Goal: Find specific page/section: Find specific page/section

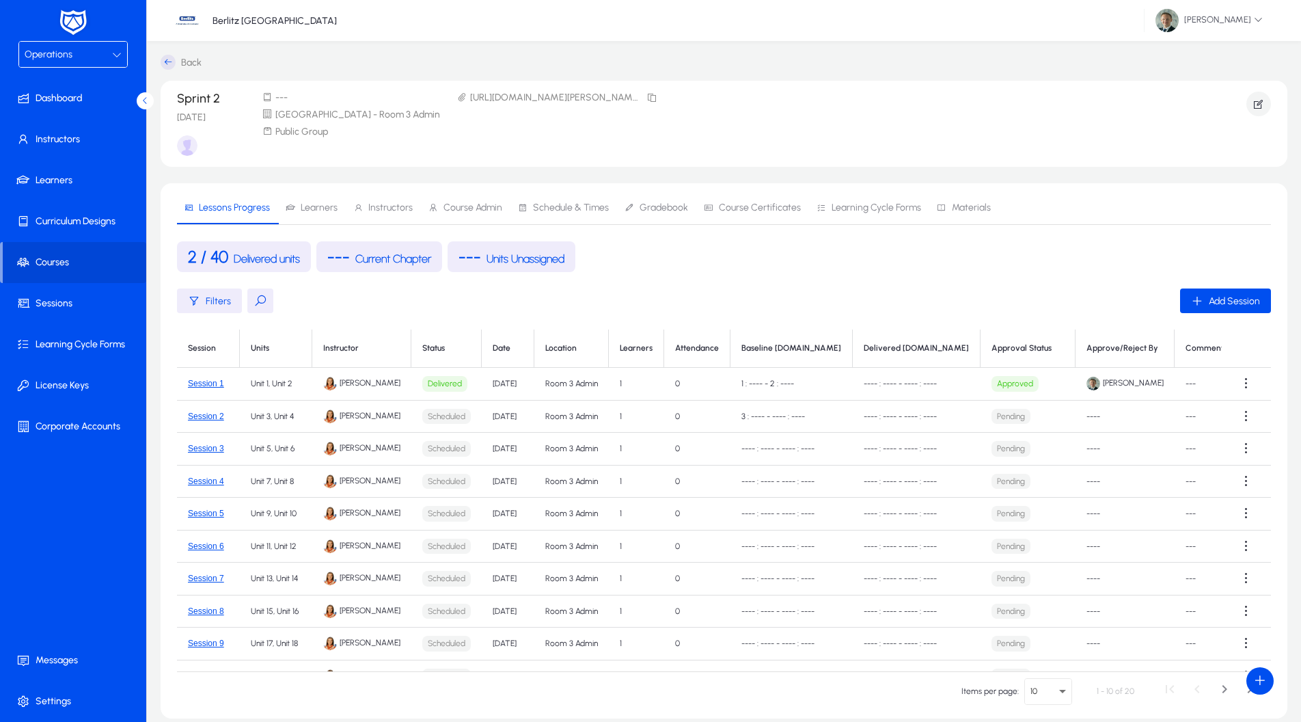
click at [49, 56] on span "Operations" at bounding box center [49, 55] width 48 height 12
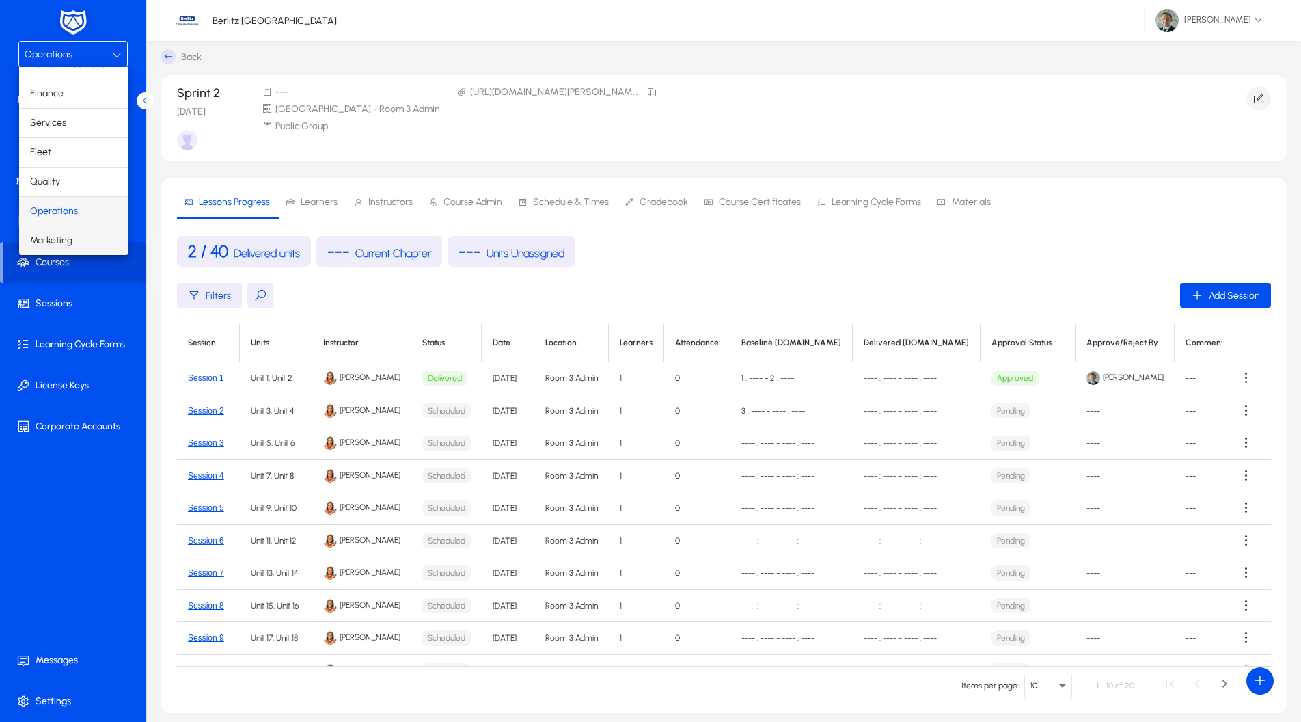
scroll to position [46, 0]
click at [61, 235] on span "Marketing" at bounding box center [51, 240] width 42 height 16
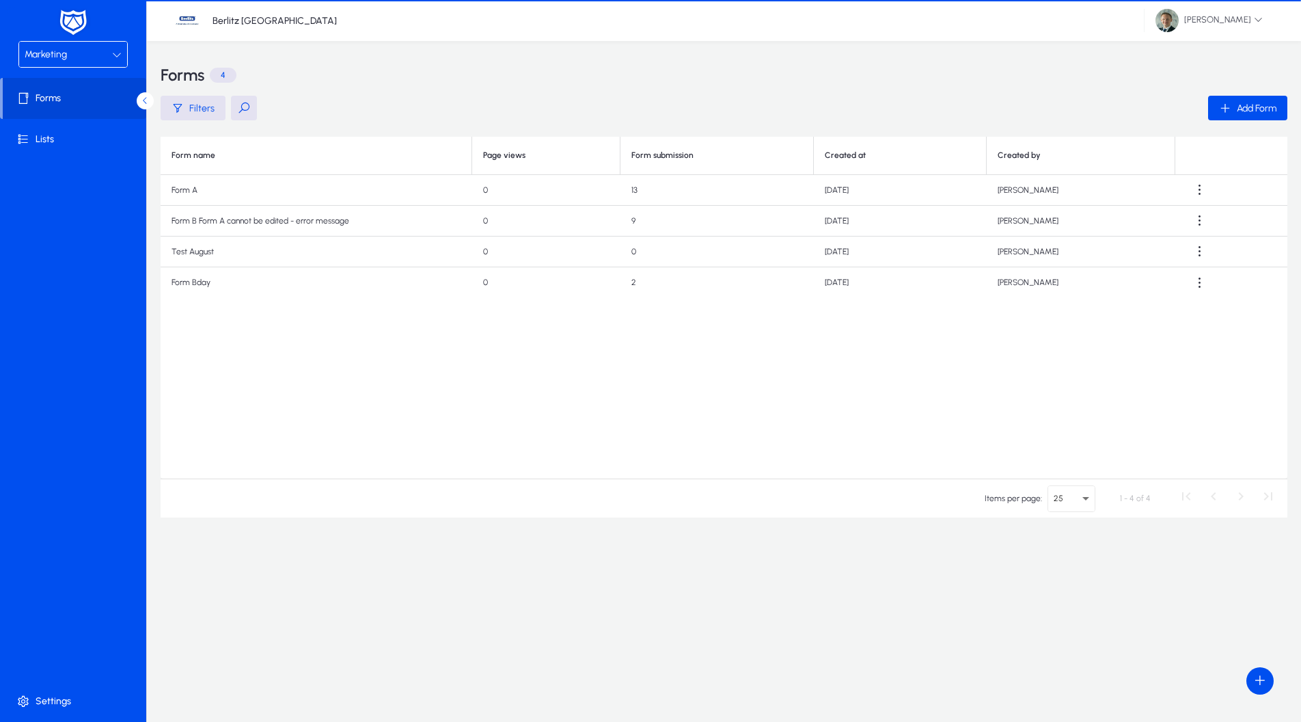
click at [56, 54] on span "Marketing" at bounding box center [46, 55] width 42 height 12
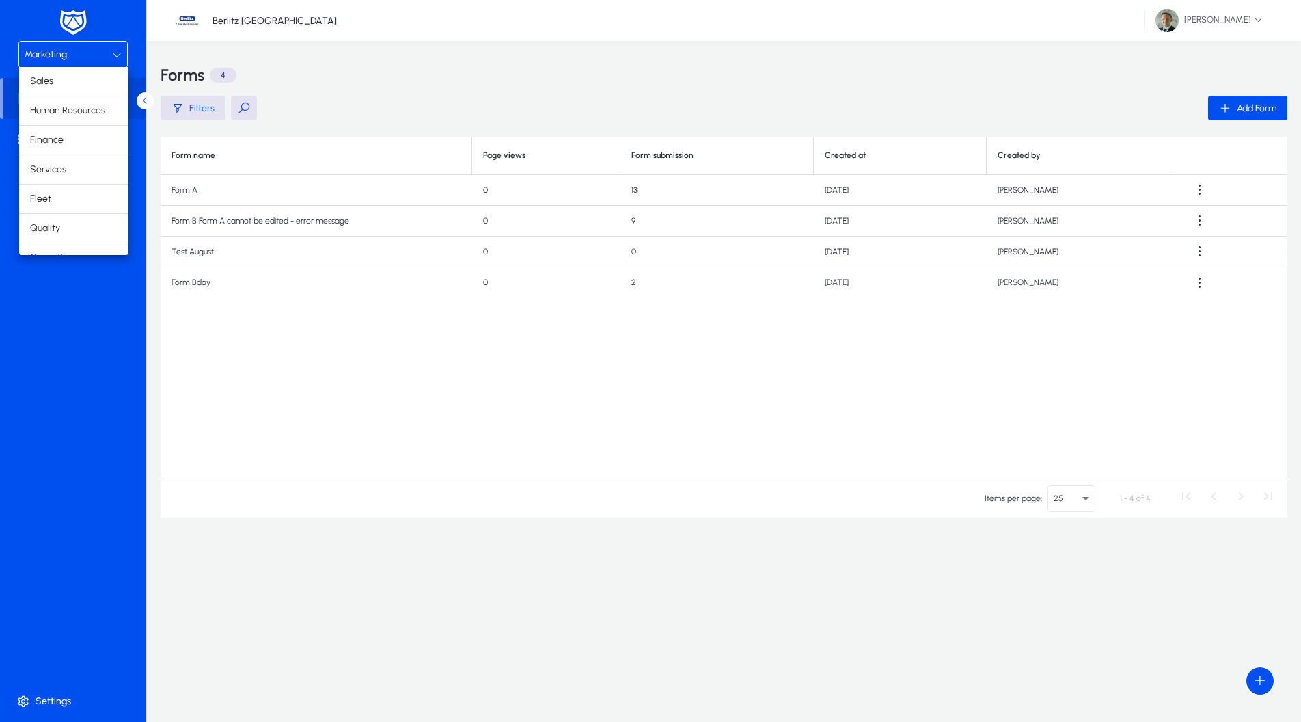
scroll to position [46, 0]
click at [62, 87] on span "Finance" at bounding box center [46, 93] width 33 height 16
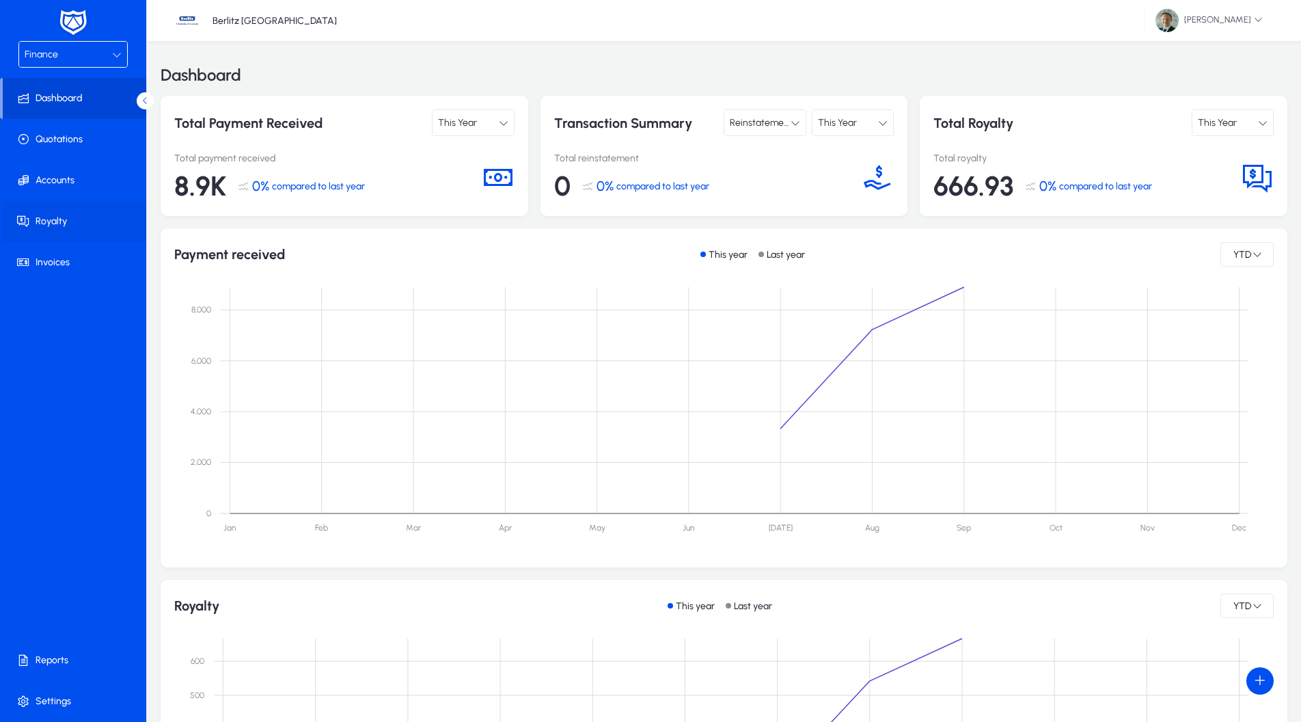
click at [65, 226] on span at bounding box center [76, 221] width 146 height 33
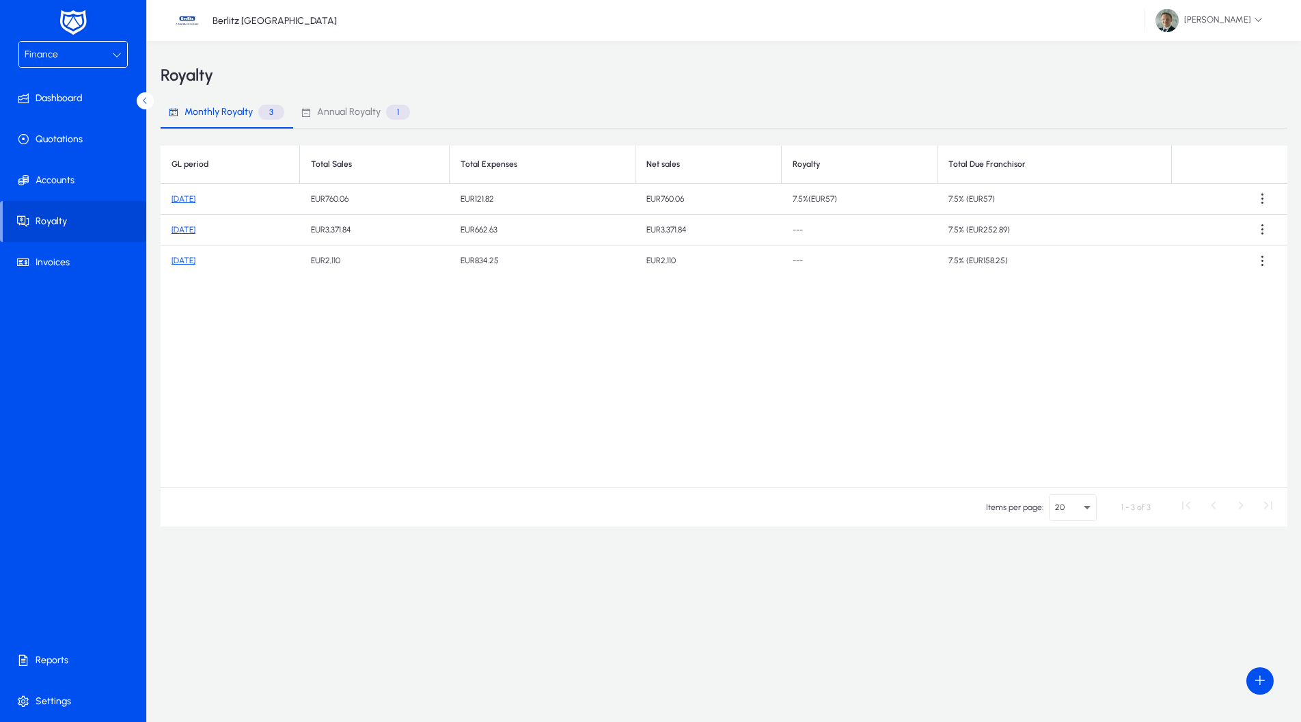
click at [210, 193] on td "[DATE]" at bounding box center [230, 199] width 139 height 31
click at [195, 195] on link "[DATE]" at bounding box center [184, 199] width 24 height 10
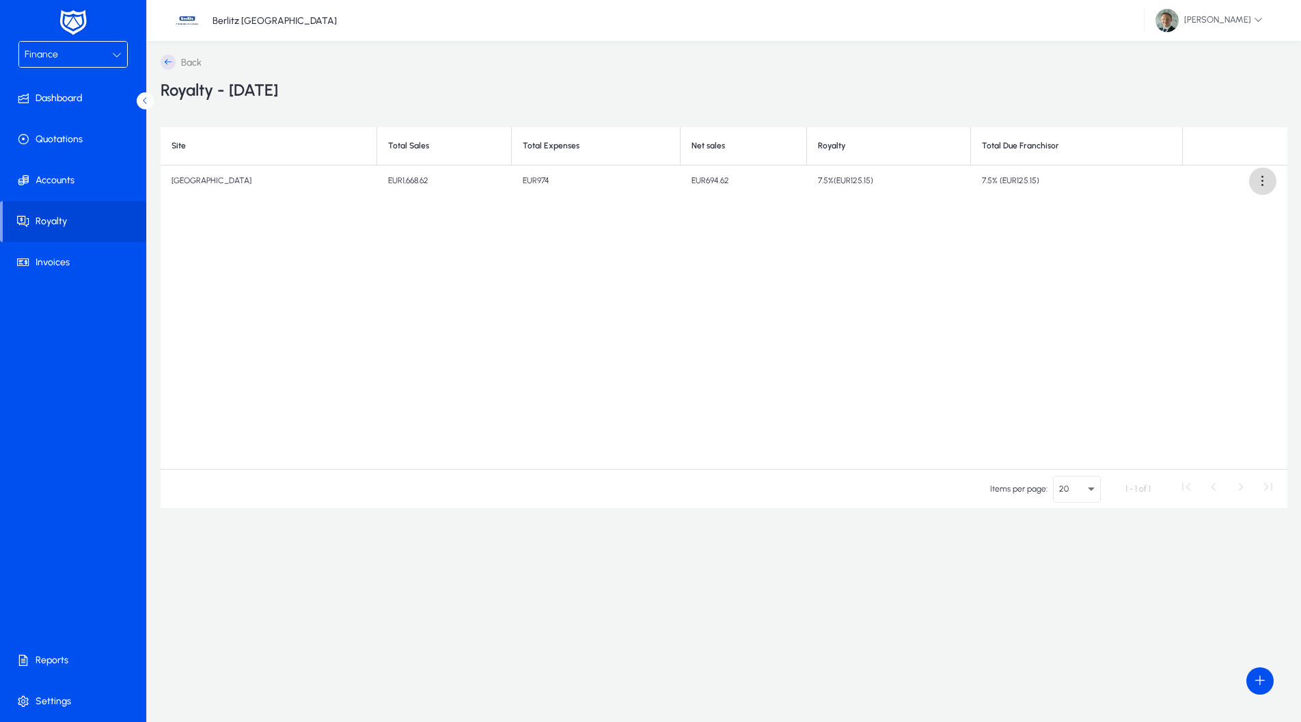
click at [1264, 178] on span at bounding box center [1262, 180] width 27 height 27
click at [1231, 223] on button "Download report" at bounding box center [1234, 214] width 83 height 29
click at [43, 658] on span at bounding box center [76, 660] width 146 height 33
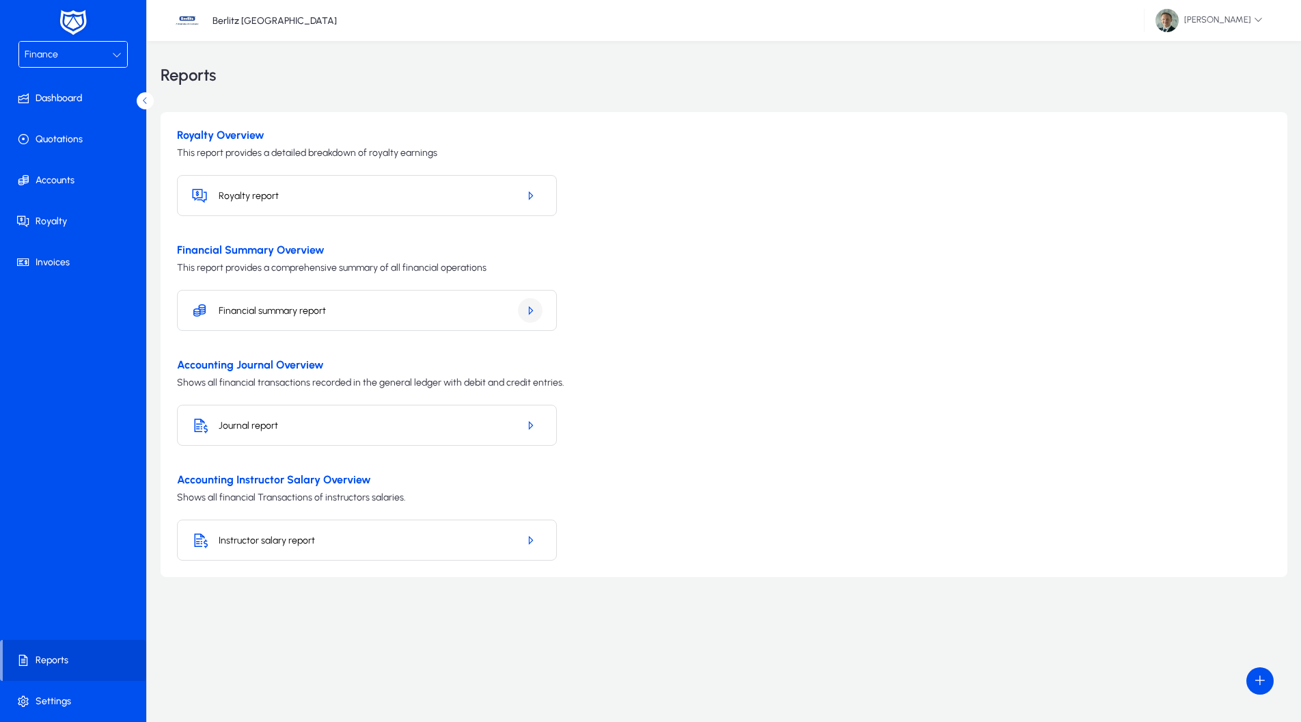
click at [531, 310] on icon "button" at bounding box center [530, 310] width 12 height 12
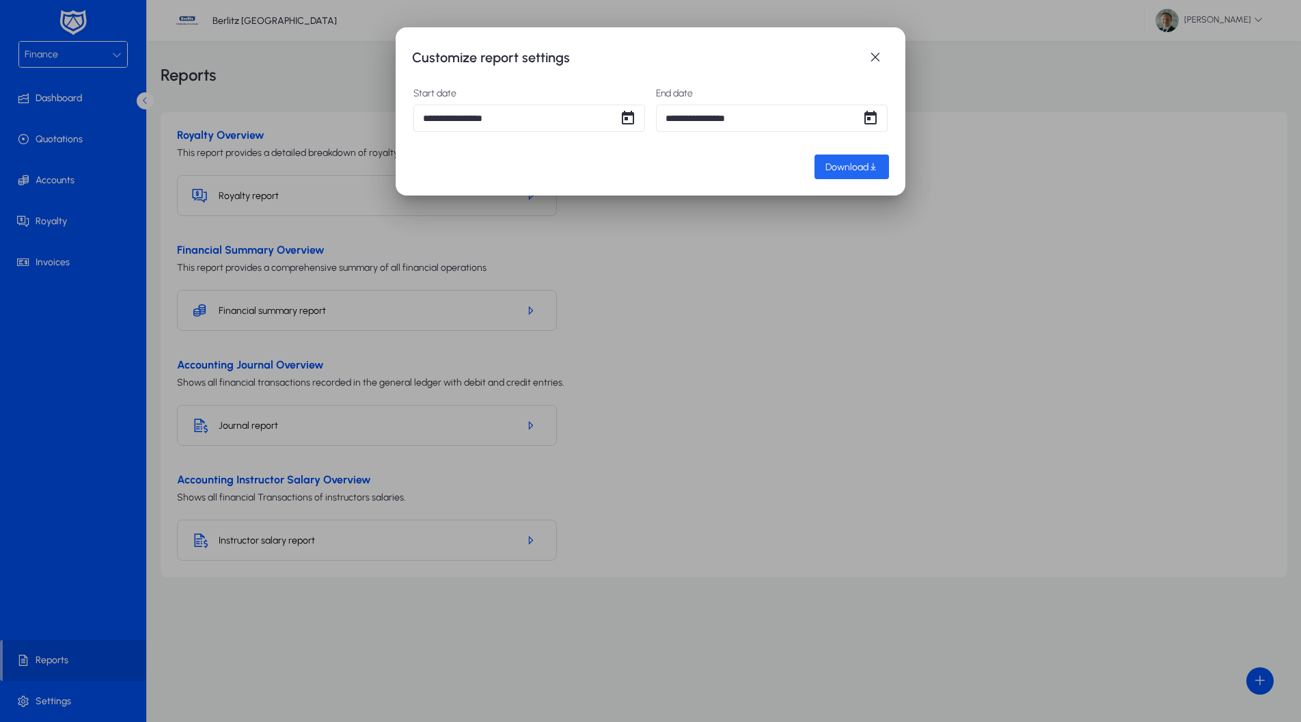
click at [853, 170] on span "Download" at bounding box center [847, 167] width 43 height 12
click at [87, 60] on div at bounding box center [650, 361] width 1301 height 722
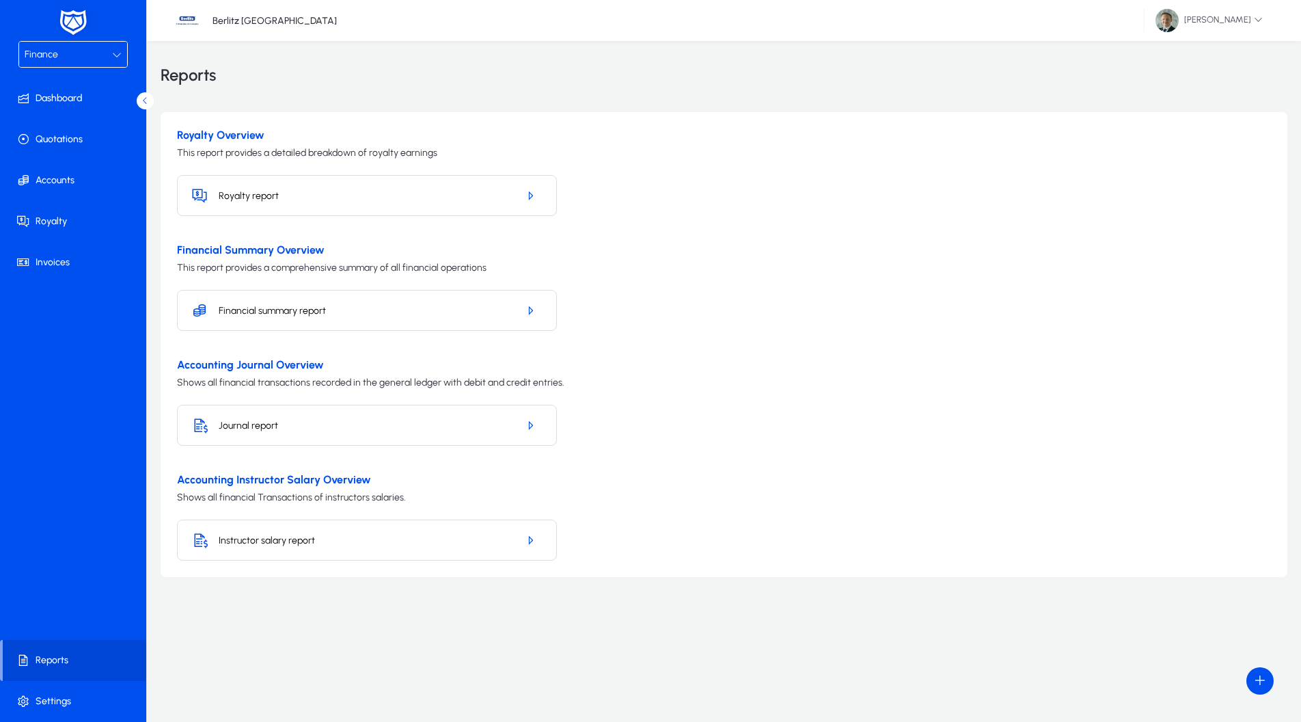
click at [87, 60] on div "Finance" at bounding box center [68, 55] width 87 height 18
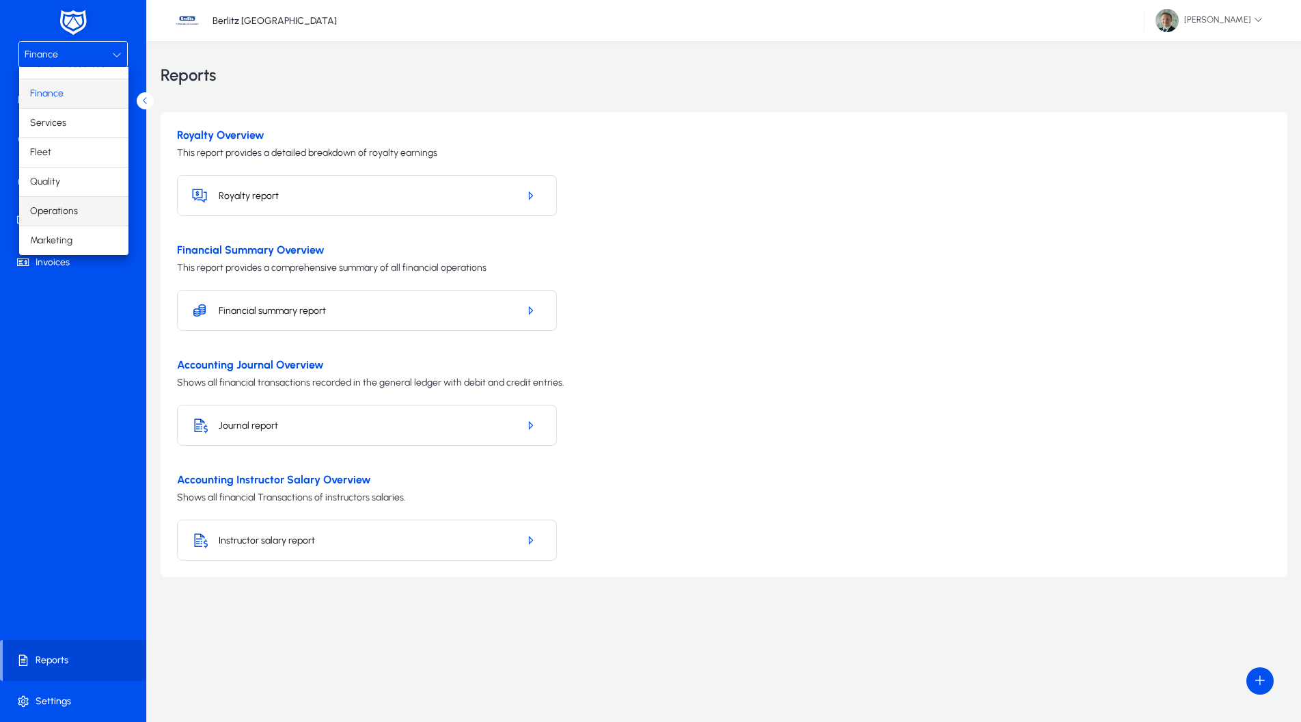
scroll to position [46, 0]
click at [62, 208] on span "Operations" at bounding box center [54, 211] width 48 height 16
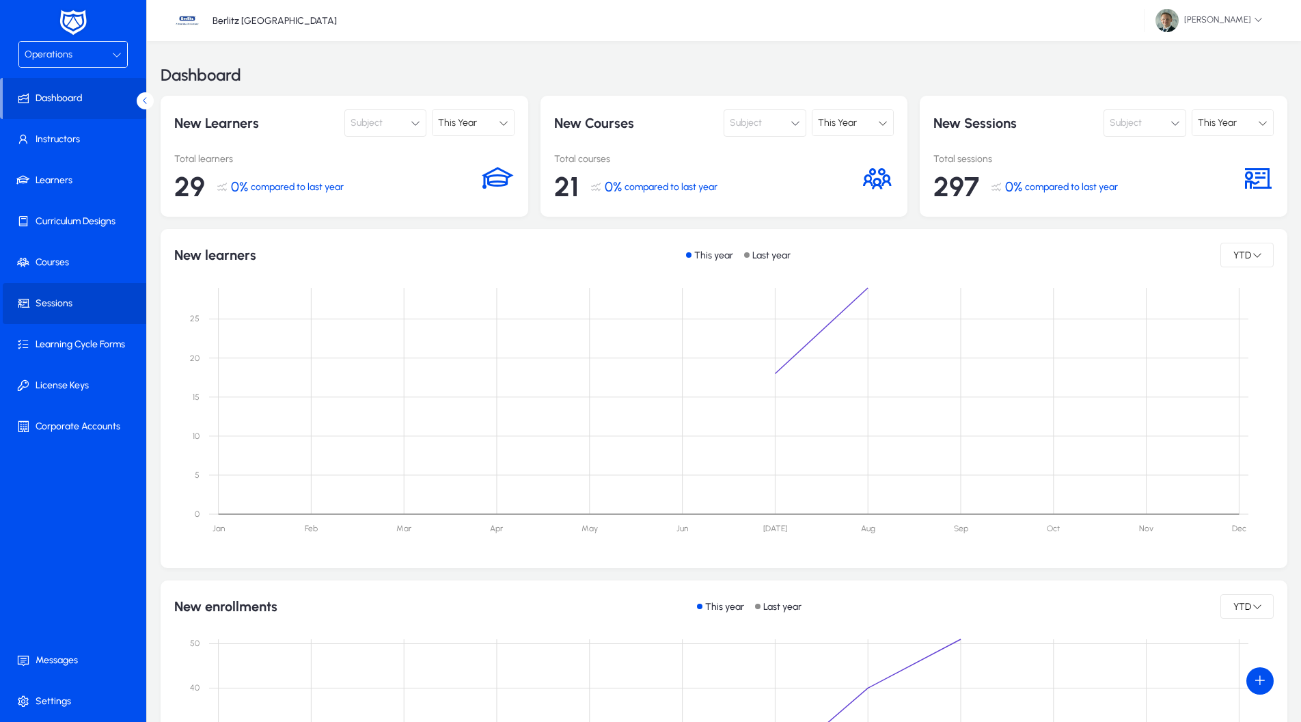
click at [74, 312] on span at bounding box center [76, 303] width 146 height 33
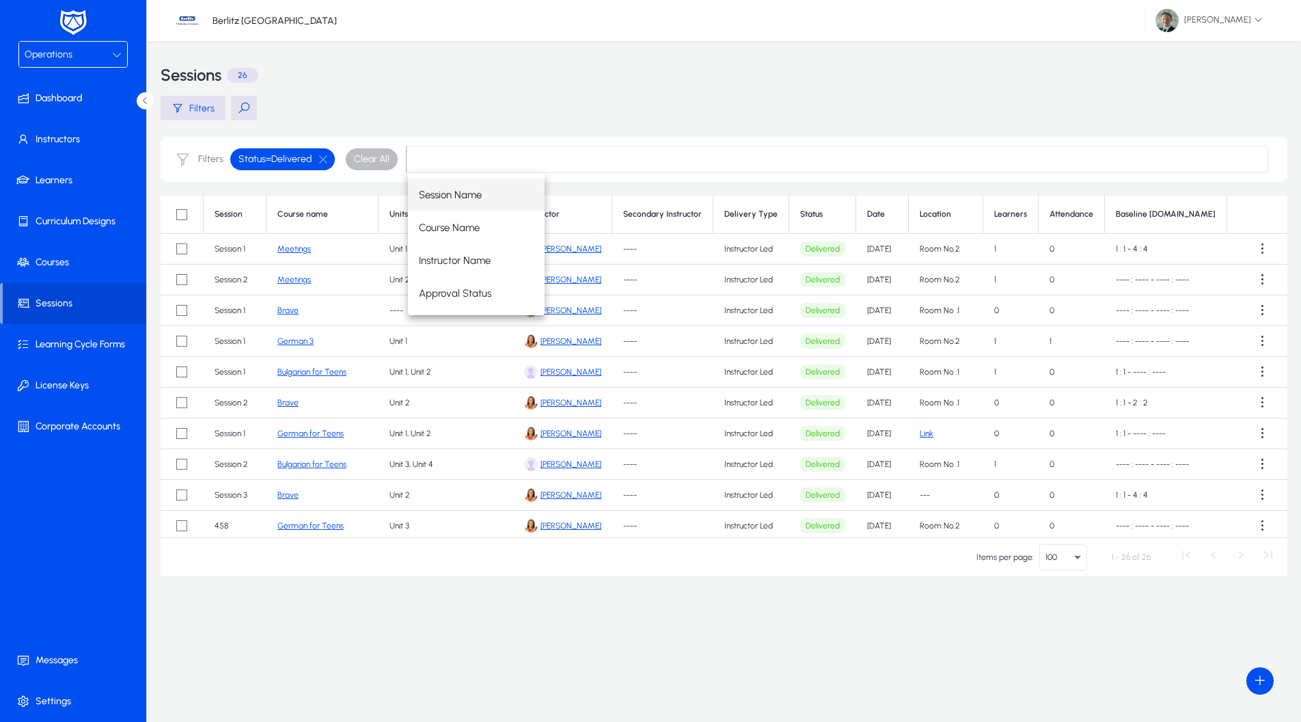
click at [674, 148] on input at bounding box center [838, 159] width 862 height 27
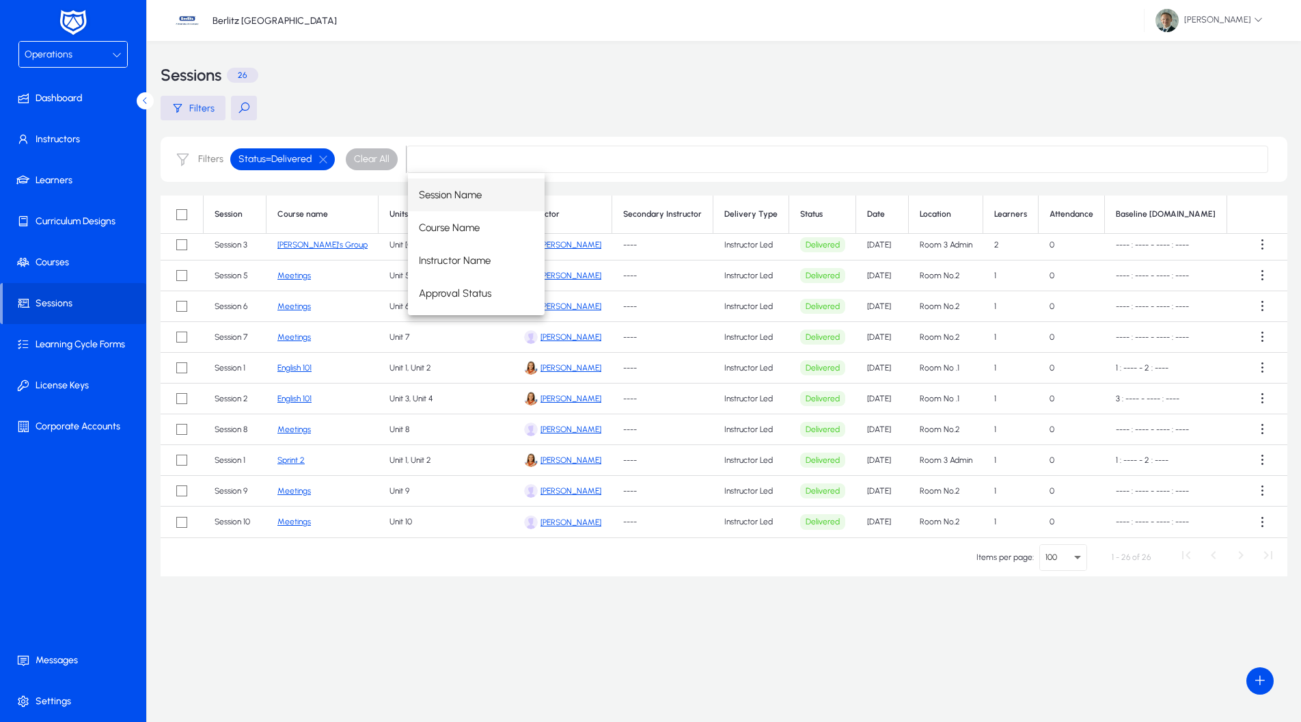
click at [288, 459] on link "Sprint 2" at bounding box center [290, 460] width 27 height 10
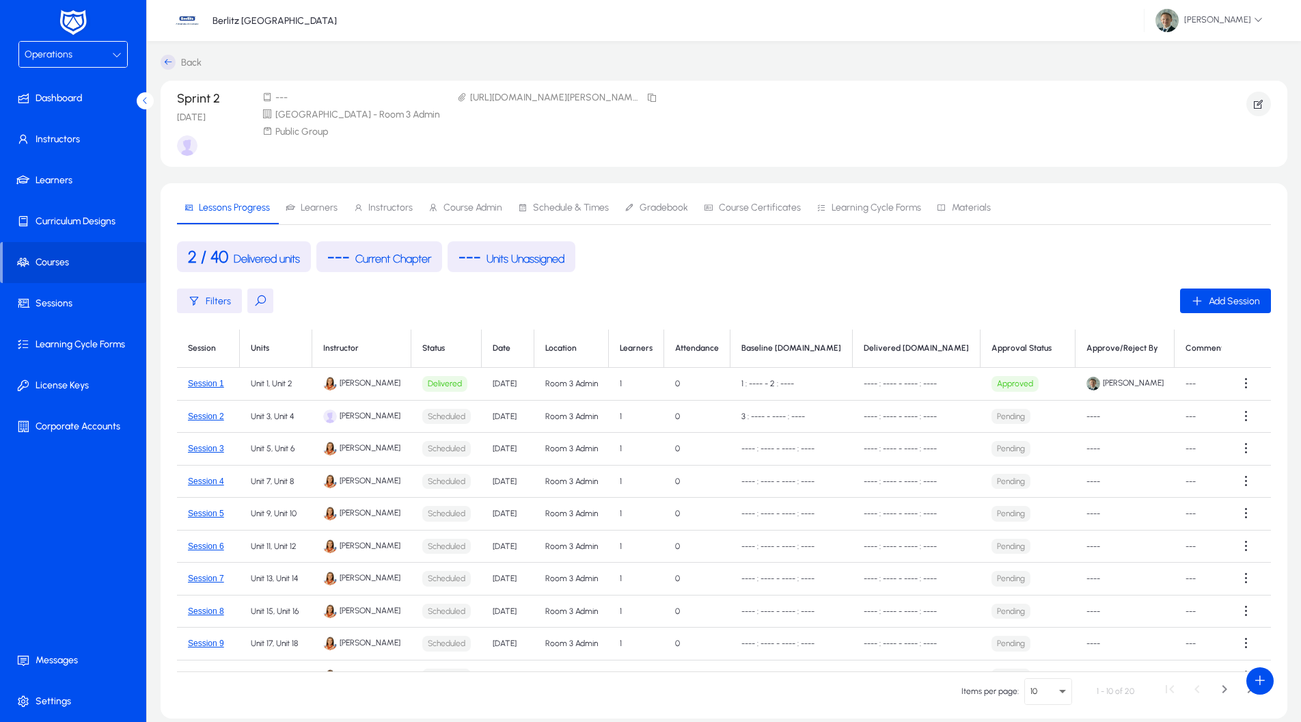
click at [309, 206] on span "Learners" at bounding box center [319, 208] width 37 height 10
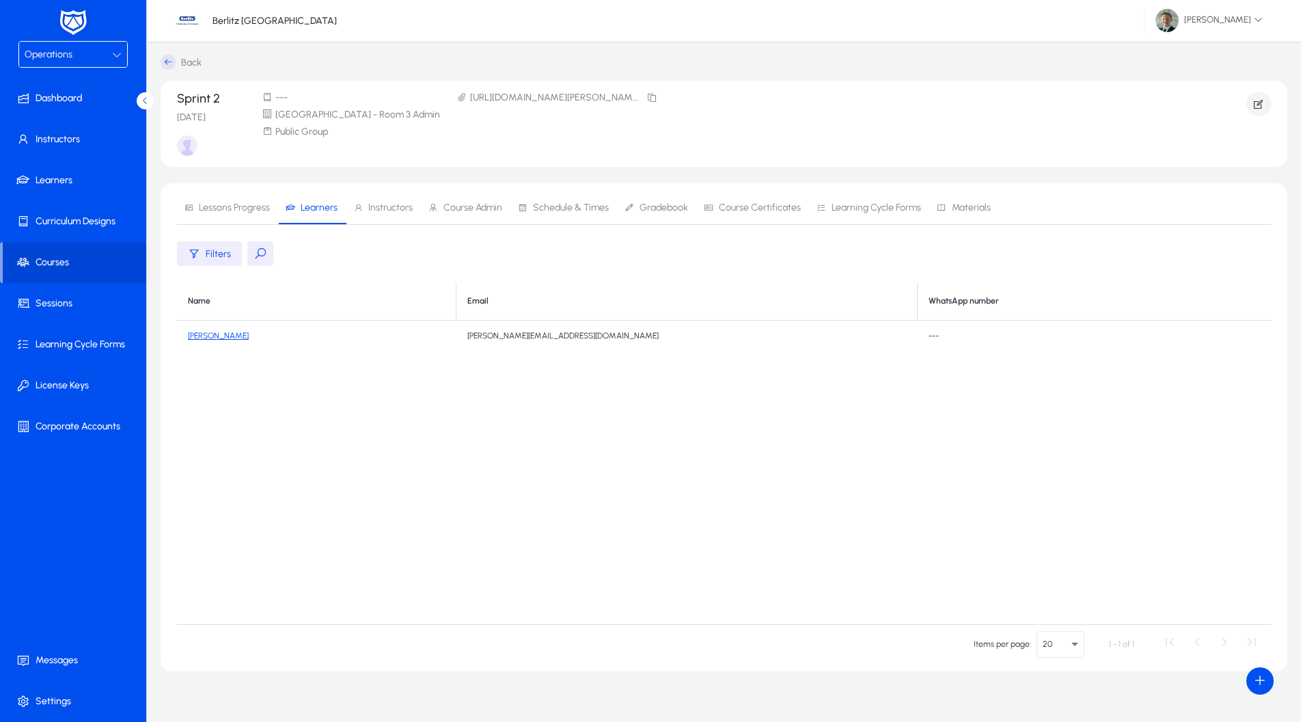
click at [219, 338] on link "[PERSON_NAME]" at bounding box center [218, 336] width 61 height 10
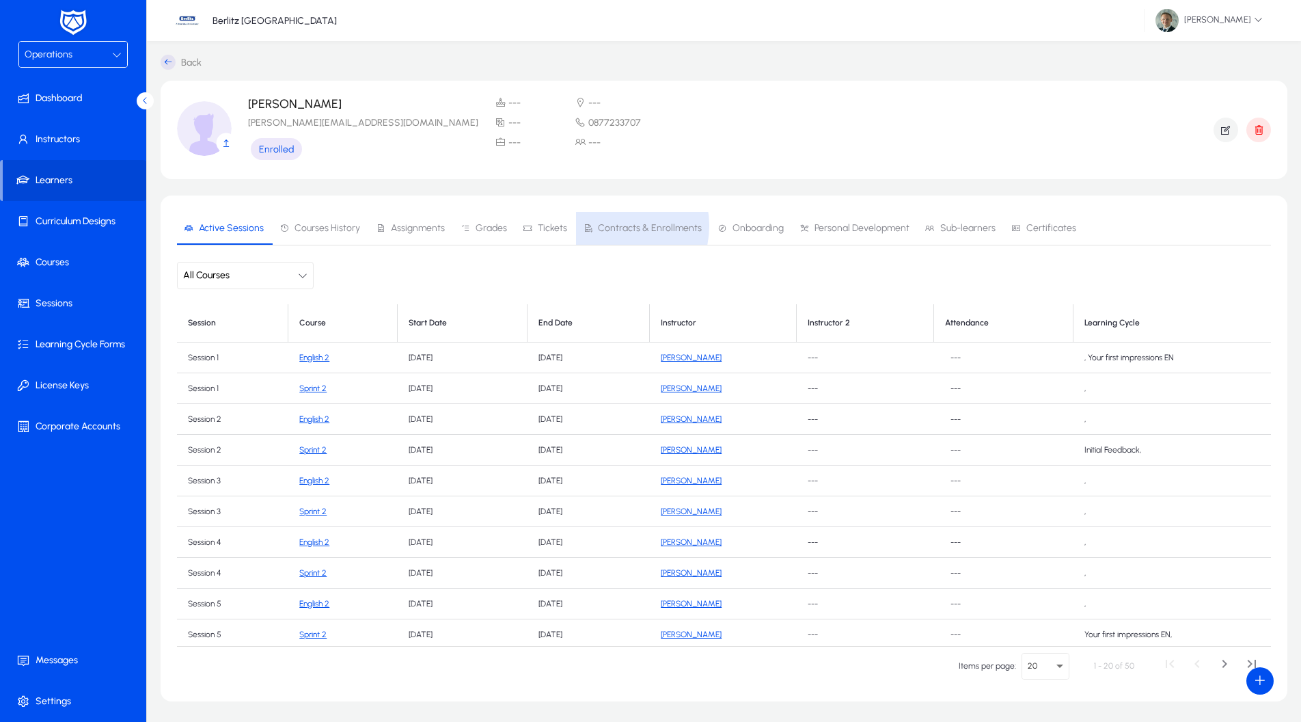
click at [610, 226] on span "Contracts & Enrollments" at bounding box center [650, 228] width 104 height 10
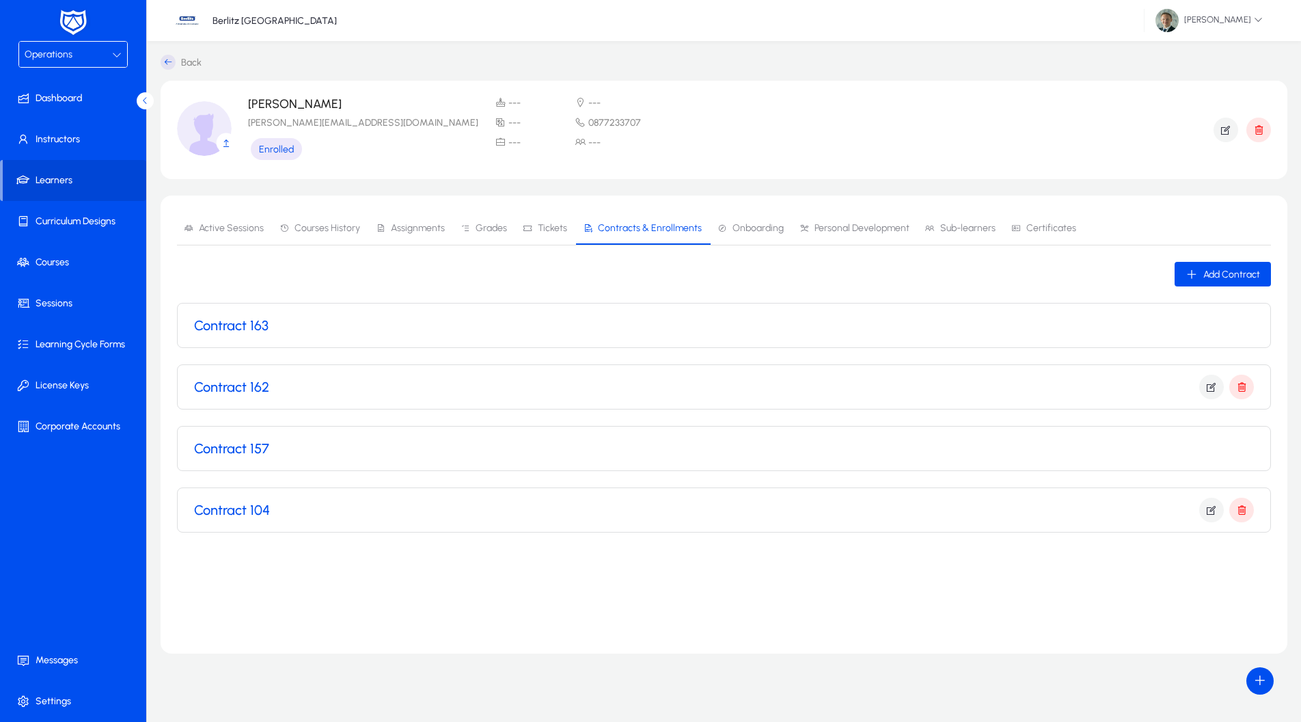
click at [209, 330] on h3 "Contract 163" at bounding box center [231, 325] width 74 height 16
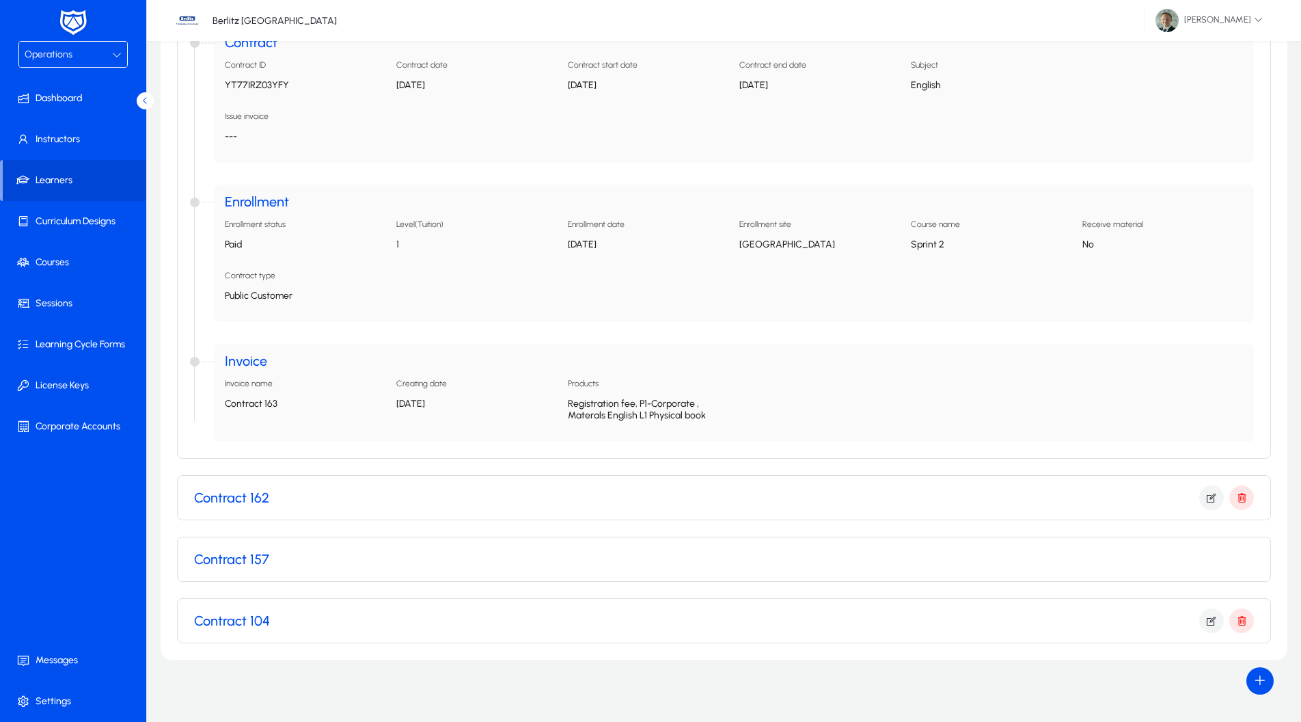
scroll to position [338, 0]
click at [611, 420] on p "Registration fee, P1-Corporate , Materals English L1 Physical book" at bounding box center [648, 409] width 161 height 23
drag, startPoint x: 516, startPoint y: 398, endPoint x: 381, endPoint y: 409, distance: 135.8
click at [436, 403] on p "[DATE]" at bounding box center [476, 404] width 161 height 12
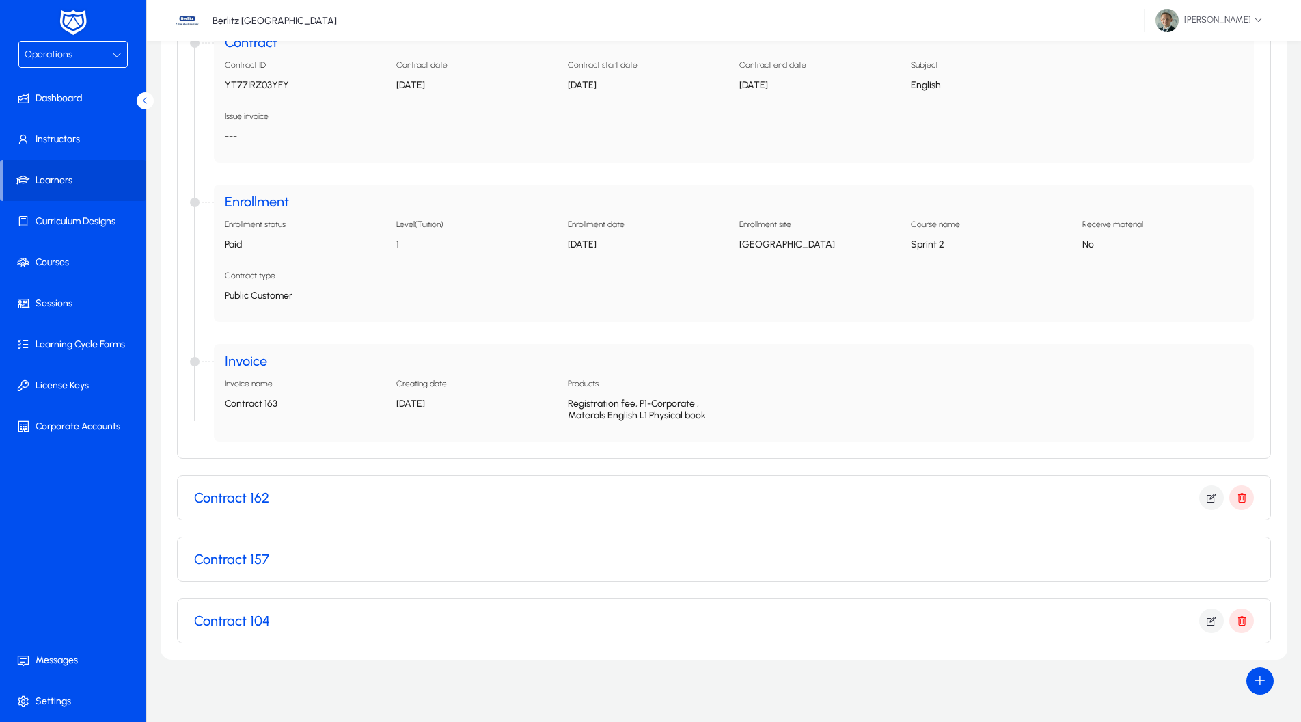
click at [381, 409] on p "Contract 163" at bounding box center [305, 404] width 161 height 12
drag, startPoint x: 300, startPoint y: 397, endPoint x: 241, endPoint y: 383, distance: 60.5
click at [282, 394] on app-accordion-property-info "Invoice name Contract 163" at bounding box center [305, 405] width 161 height 52
drag, startPoint x: 241, startPoint y: 383, endPoint x: 180, endPoint y: 347, distance: 70.4
click at [239, 380] on h5 "Invoice name" at bounding box center [249, 384] width 48 height 10
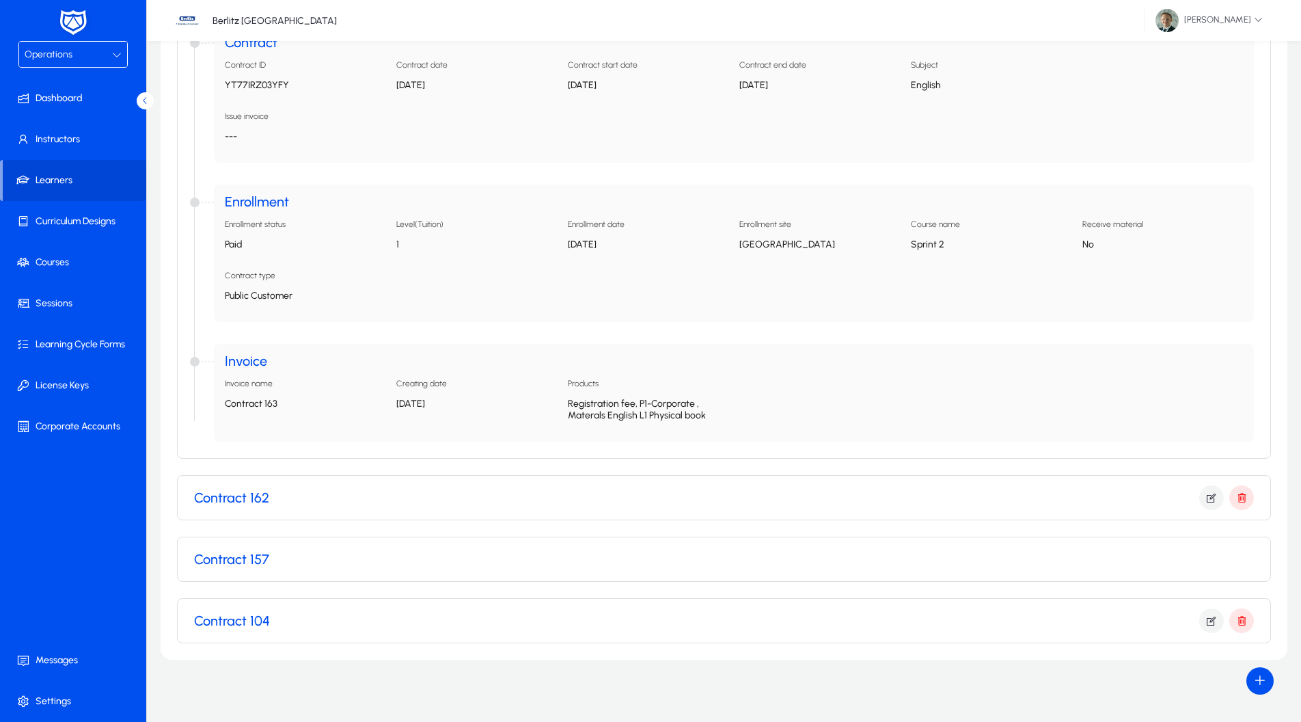
click at [451, 393] on app-accordion-property-info "Creating date [DATE]" at bounding box center [476, 405] width 161 height 52
click at [77, 56] on div "Operations" at bounding box center [68, 55] width 87 height 18
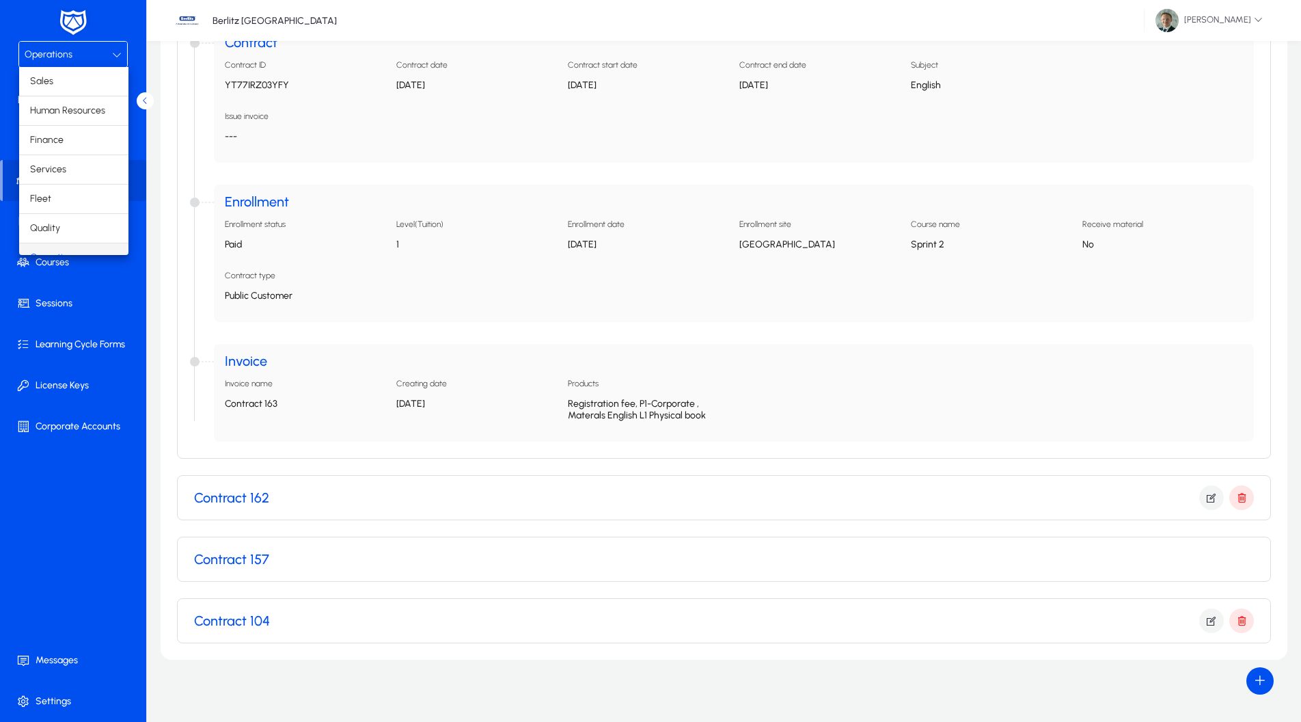
scroll to position [17, 0]
click at [65, 122] on mat-option "Finance" at bounding box center [73, 123] width 109 height 29
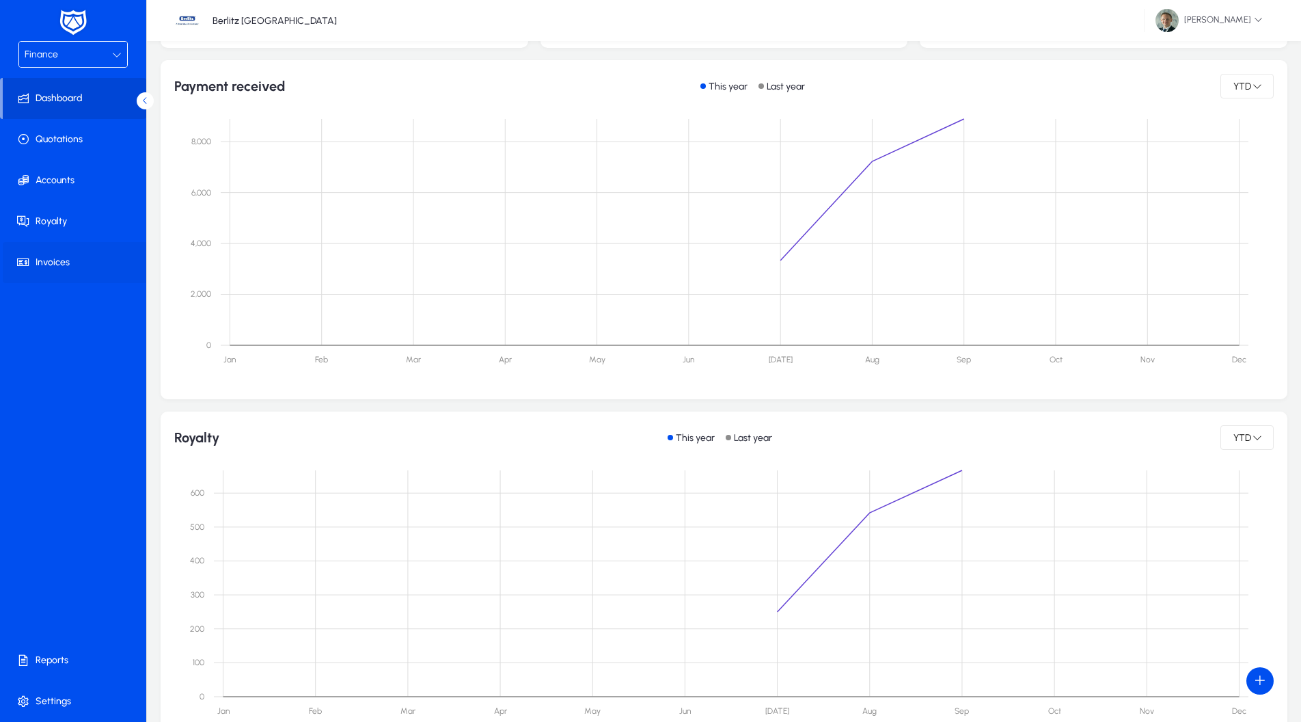
click at [53, 256] on span at bounding box center [76, 262] width 146 height 33
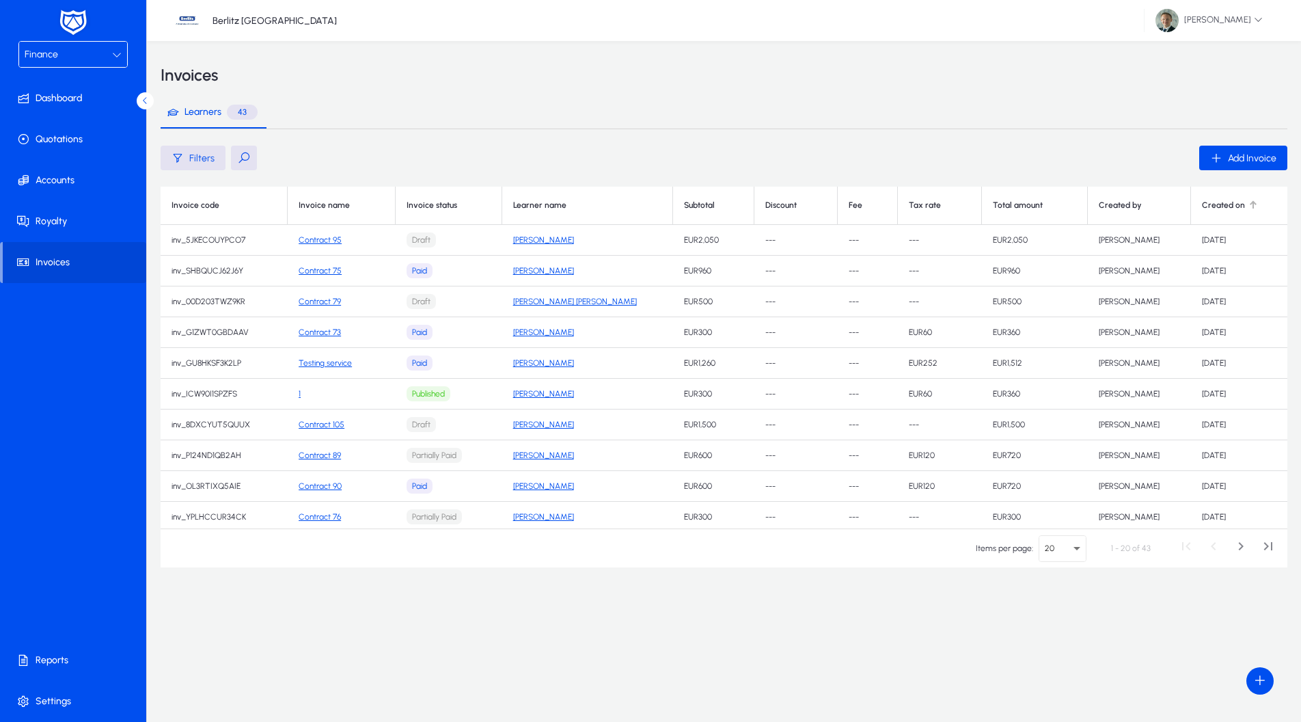
click at [1249, 206] on div at bounding box center [1253, 205] width 8 height 8
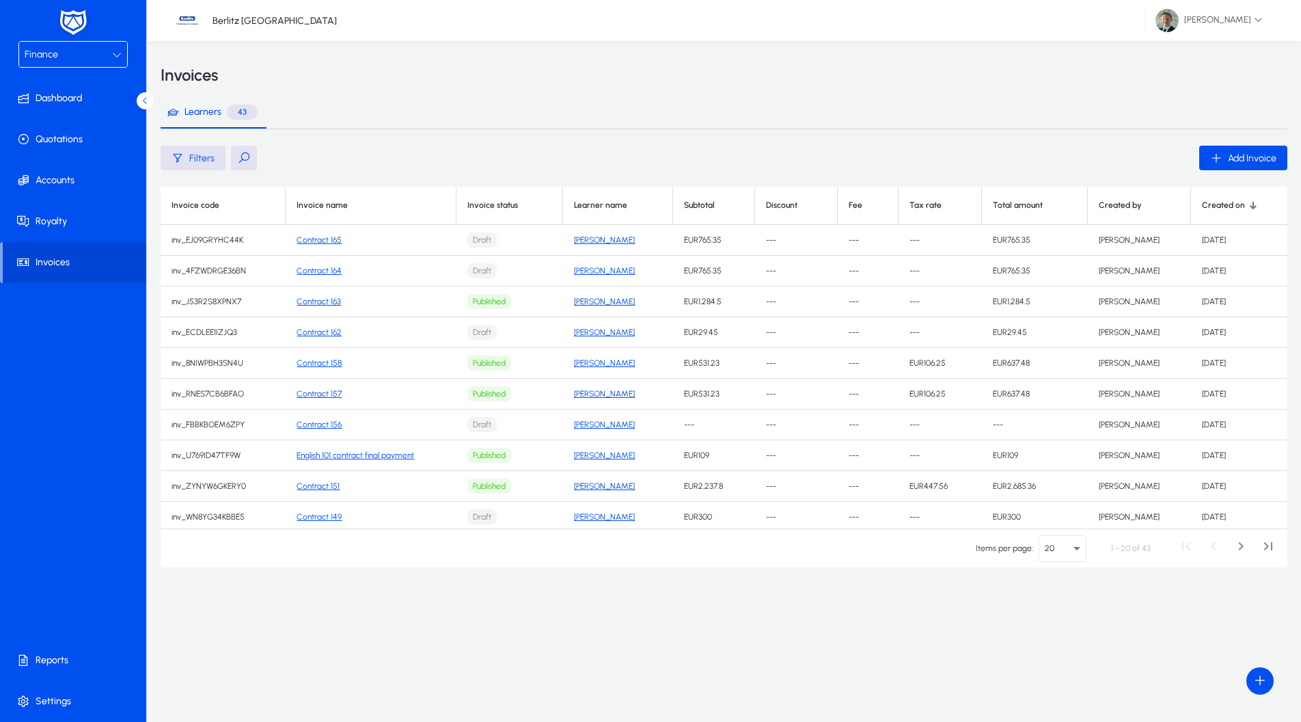
click at [311, 300] on link "Contract 163" at bounding box center [319, 302] width 44 height 10
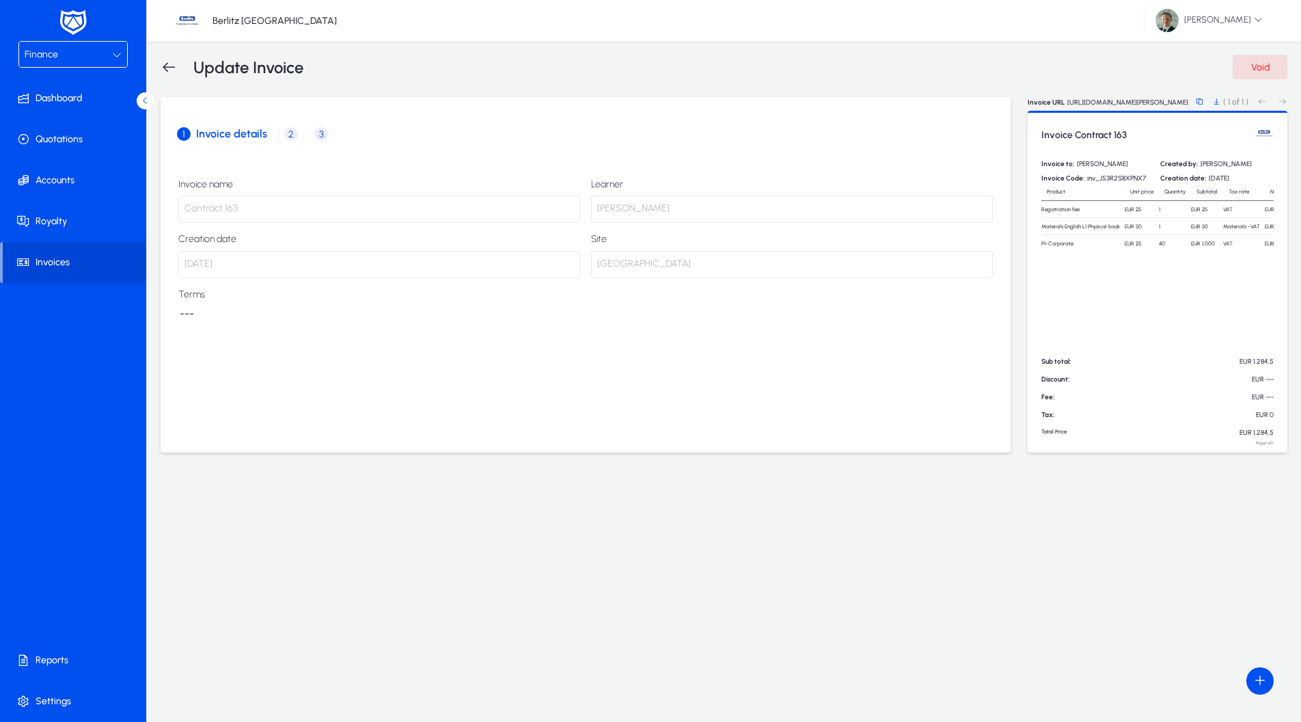
drag, startPoint x: 1128, startPoint y: 244, endPoint x: 1145, endPoint y: 243, distance: 17.1
click at [1145, 243] on td "EUR 25" at bounding box center [1142, 243] width 34 height 17
